Goal: Information Seeking & Learning: Compare options

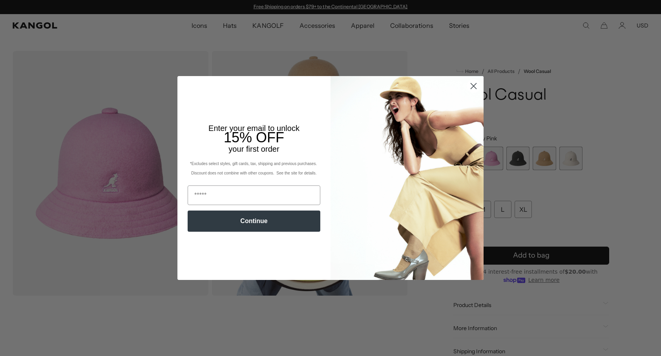
scroll to position [0, 162]
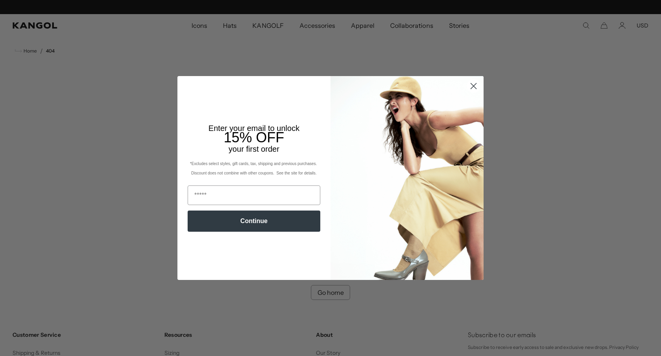
scroll to position [0, 162]
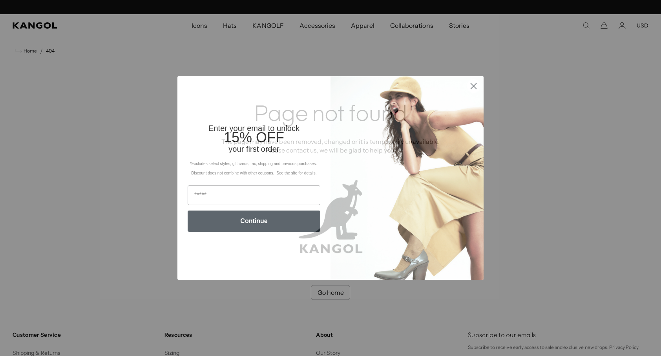
scroll to position [0, 162]
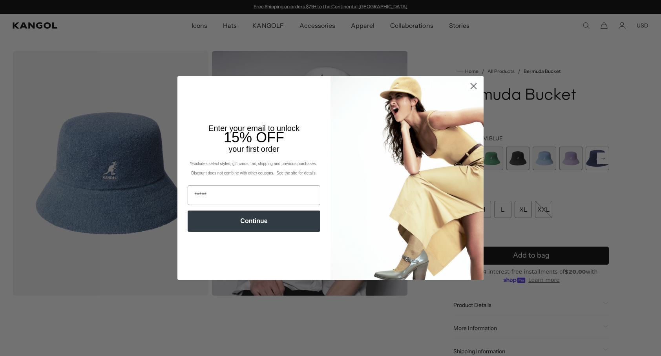
scroll to position [0, 162]
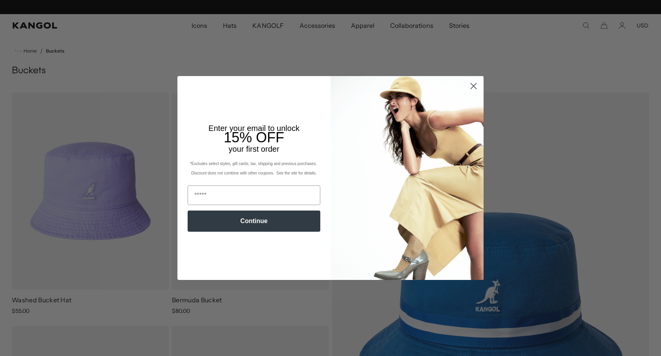
scroll to position [0, 162]
